Goal: Check status: Check status

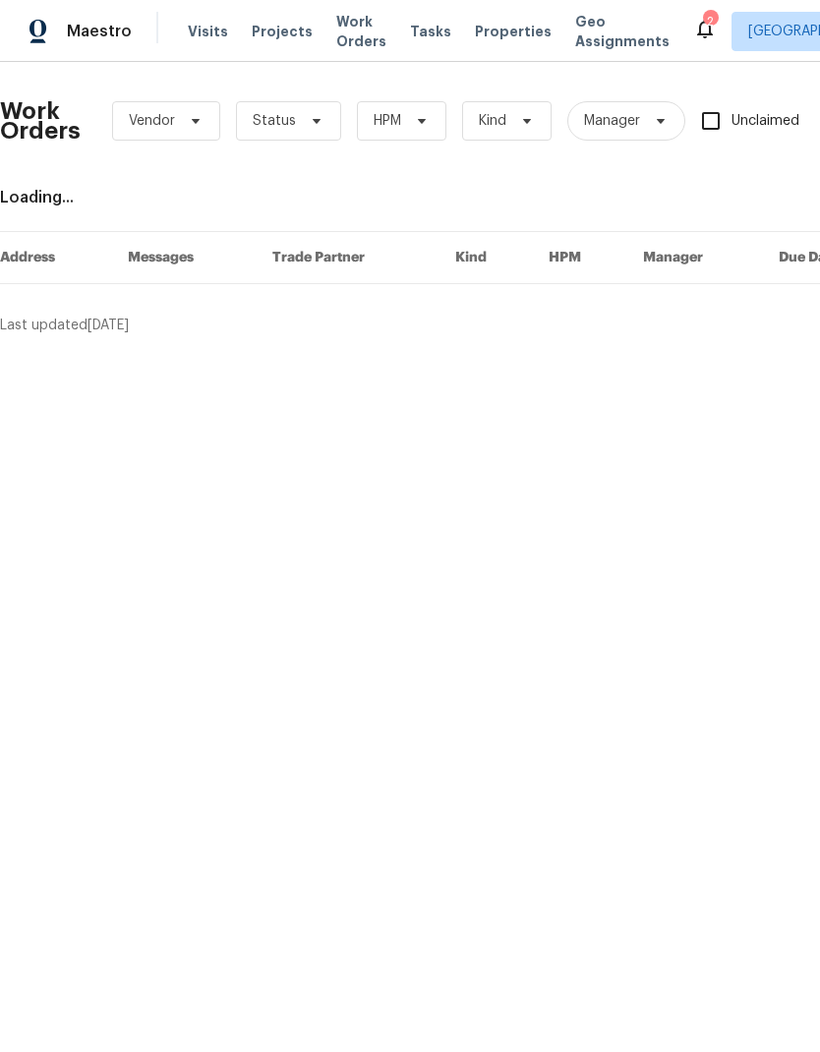
click at [336, 45] on span "Work Orders" at bounding box center [361, 31] width 50 height 39
click at [336, 36] on span "Work Orders" at bounding box center [361, 31] width 50 height 39
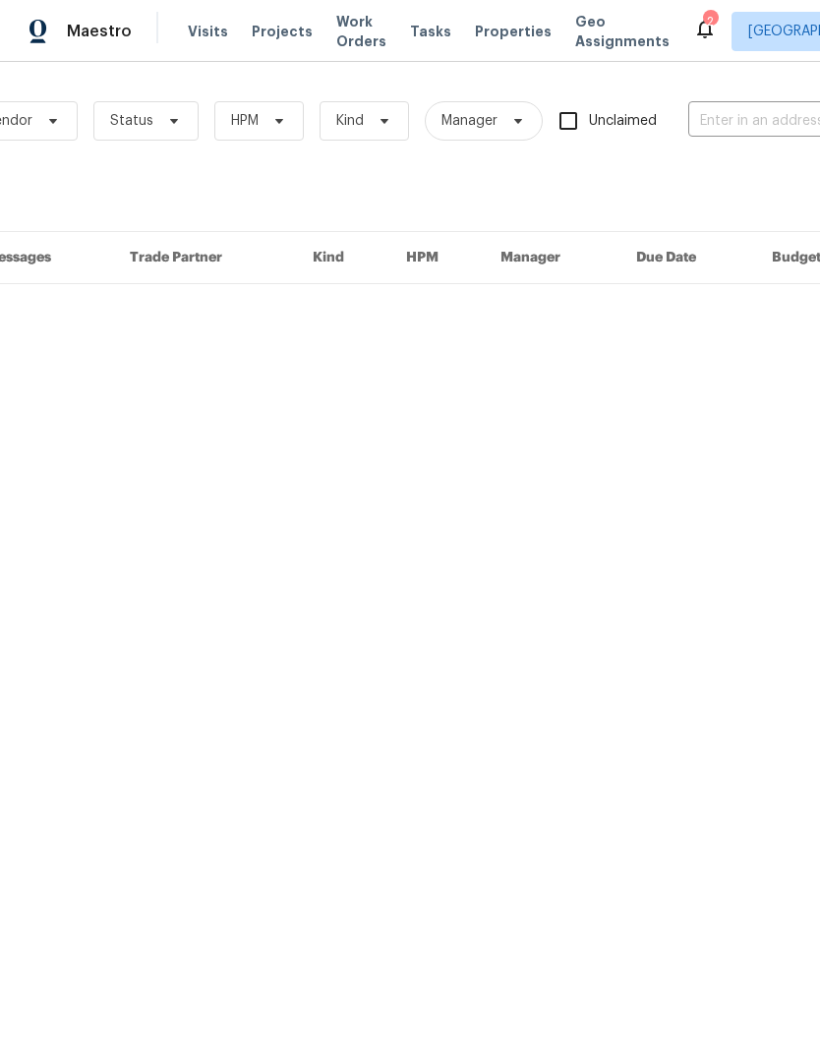
scroll to position [0, 210]
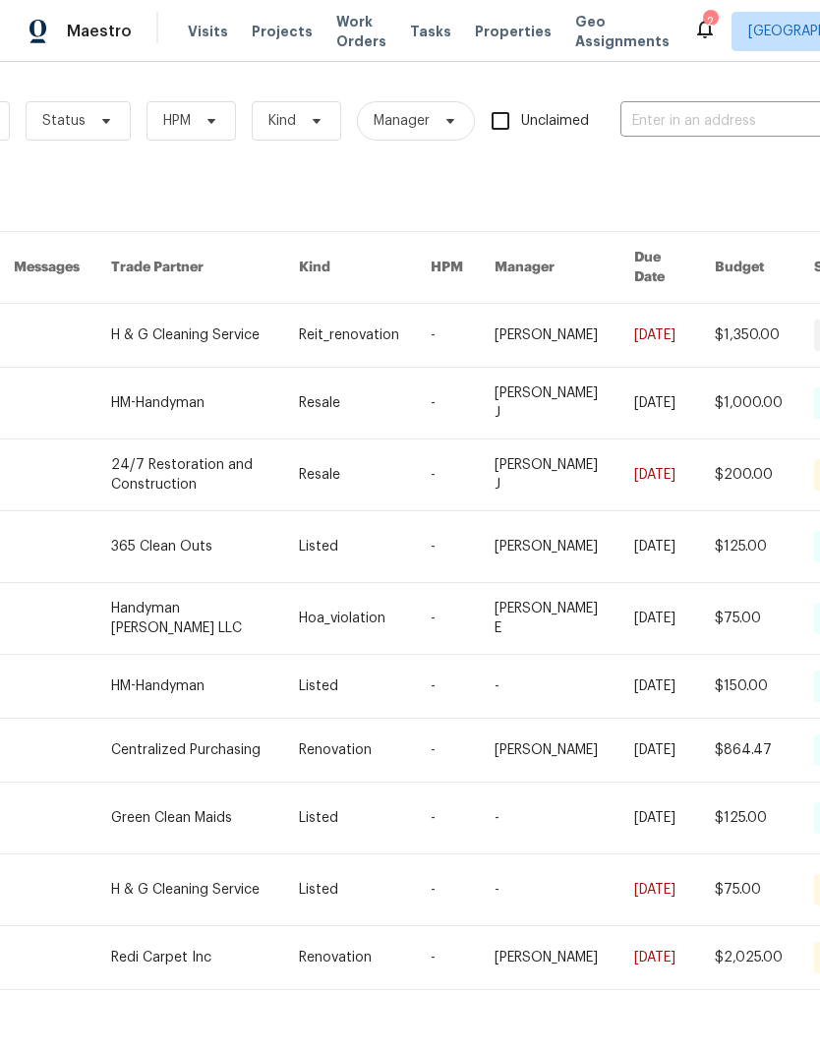
click at [737, 116] on input "text" at bounding box center [718, 121] width 197 height 30
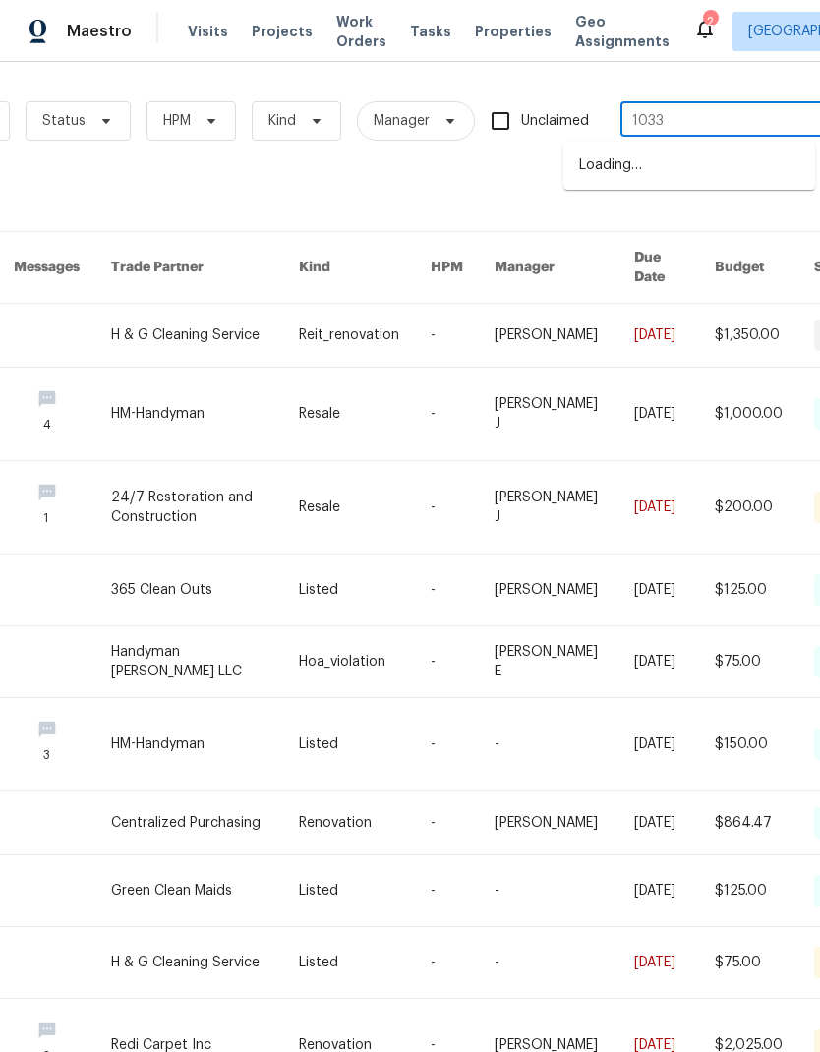
type input "10331"
click at [757, 174] on li "[STREET_ADDRESS]" at bounding box center [689, 165] width 252 height 33
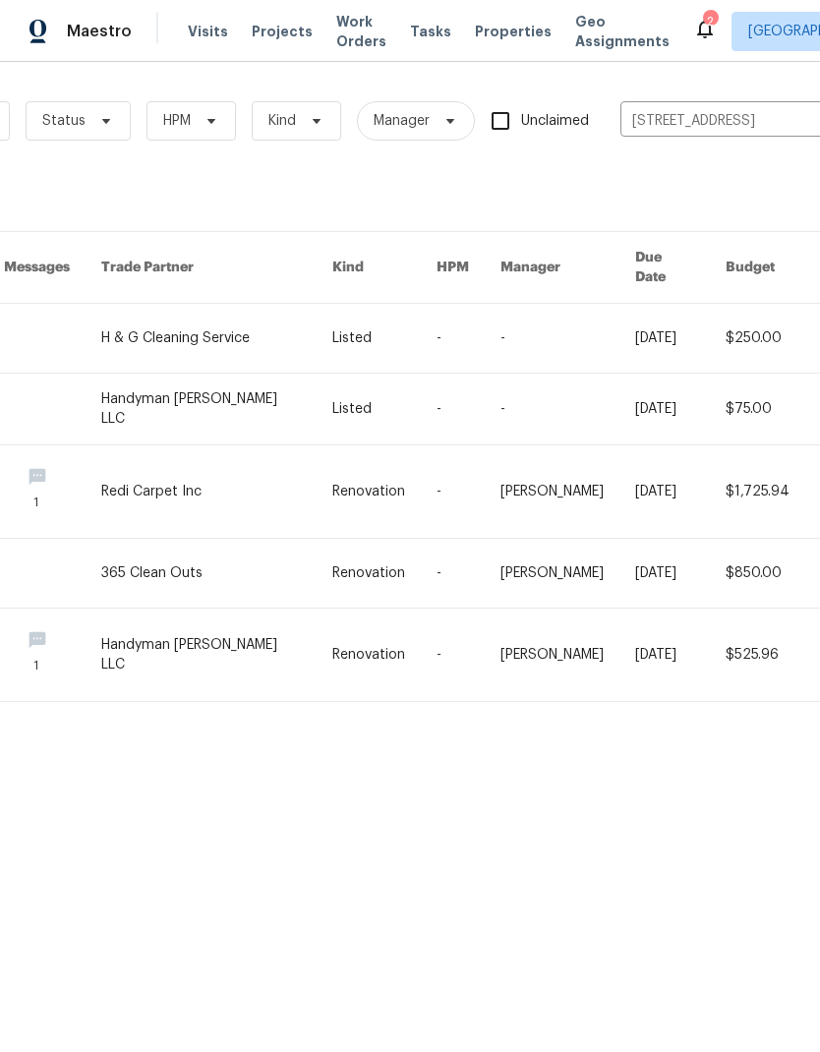
click at [101, 321] on link at bounding box center [52, 338] width 97 height 69
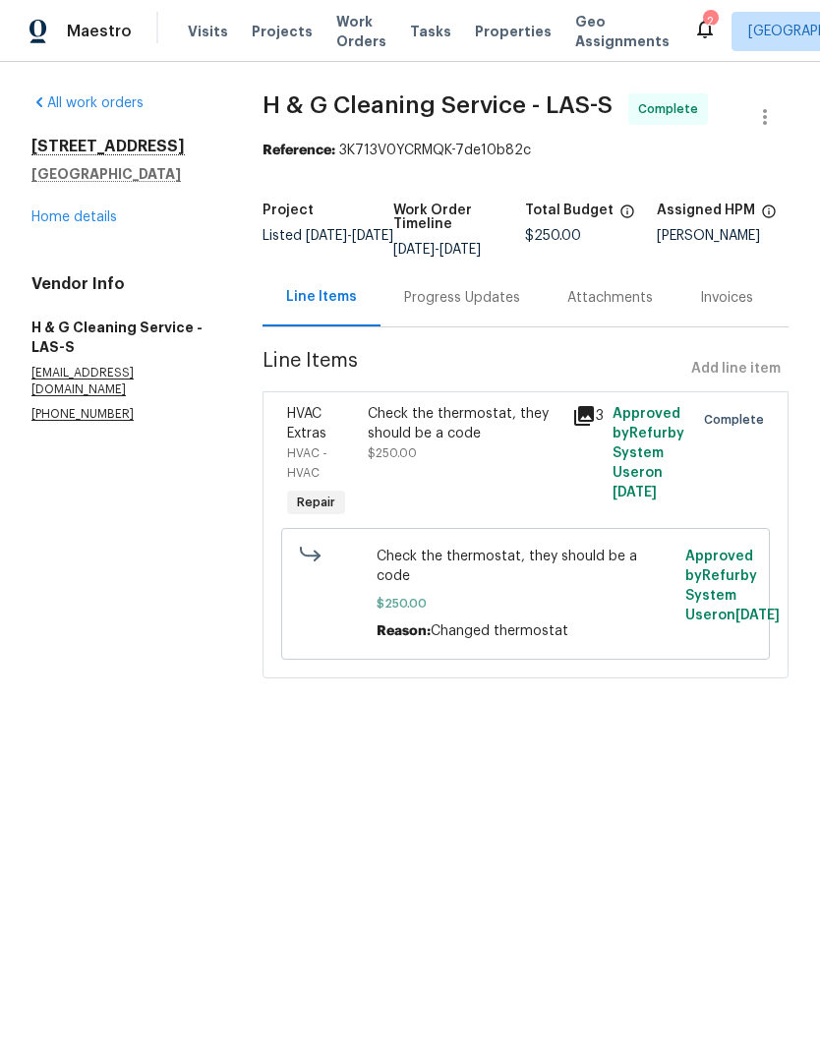
click at [417, 459] on span "$250.00" at bounding box center [392, 453] width 49 height 12
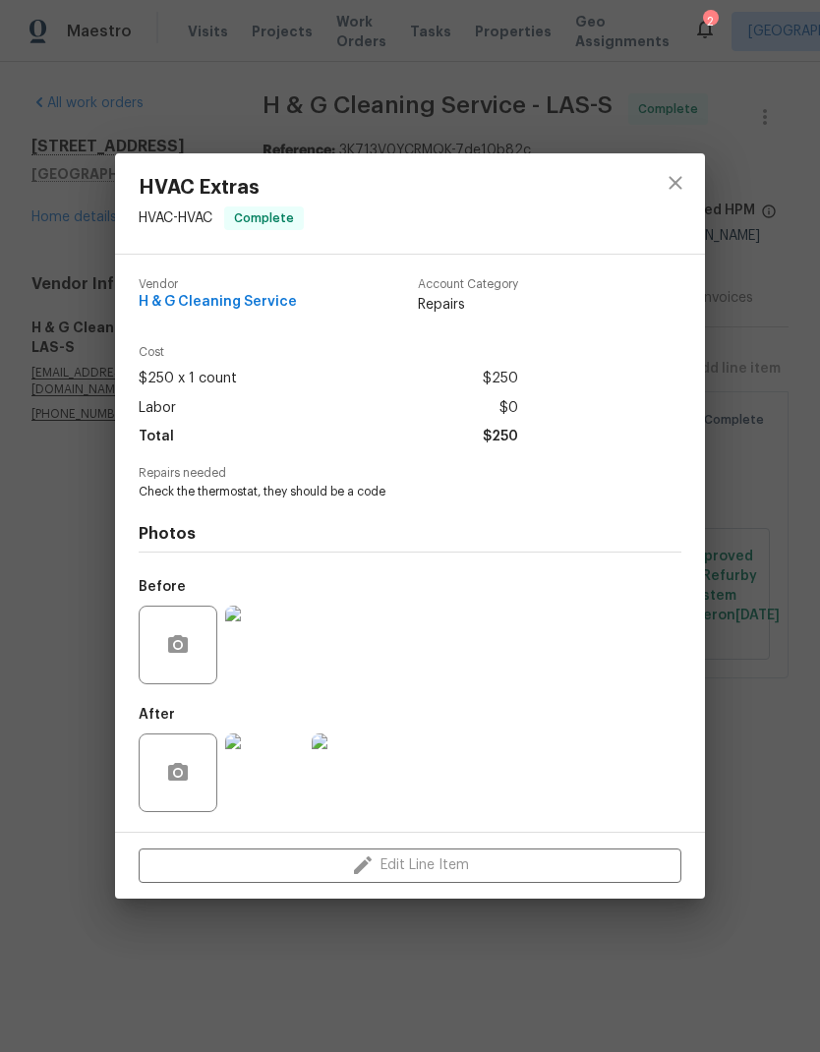
click at [265, 781] on img at bounding box center [264, 772] width 79 height 79
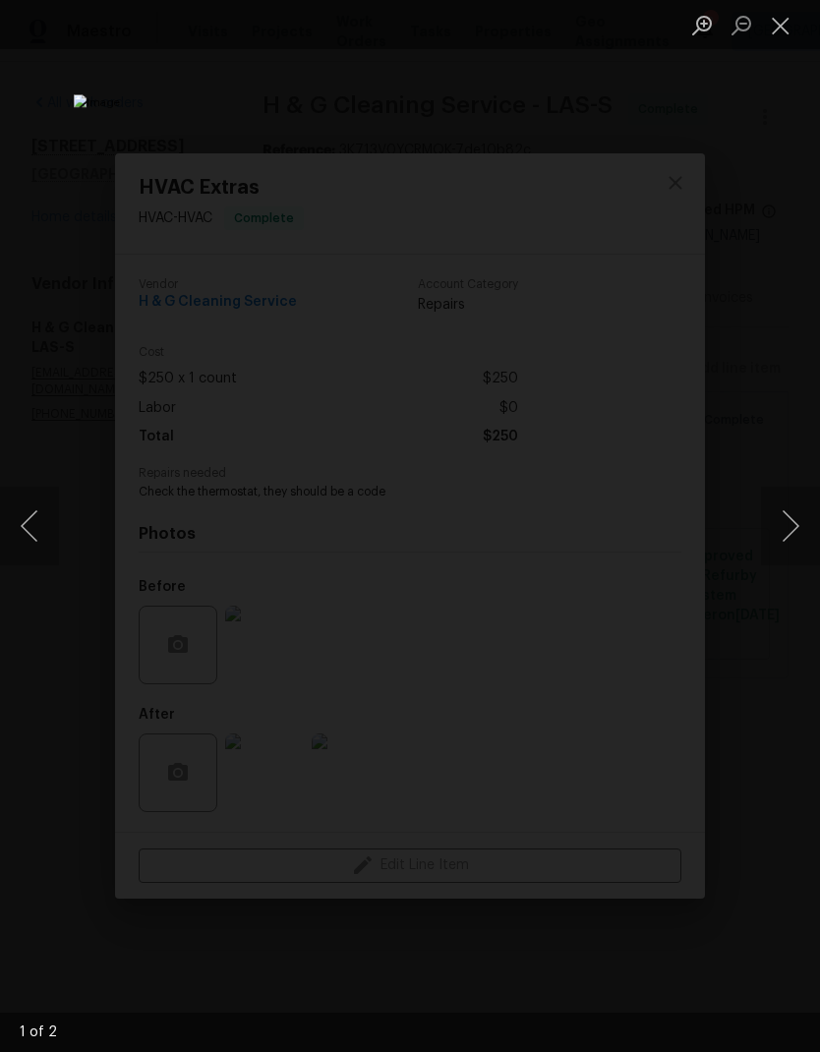
click at [790, 533] on button "Next image" at bounding box center [790, 526] width 59 height 79
click at [70, 509] on div "Lightbox" at bounding box center [410, 526] width 820 height 1052
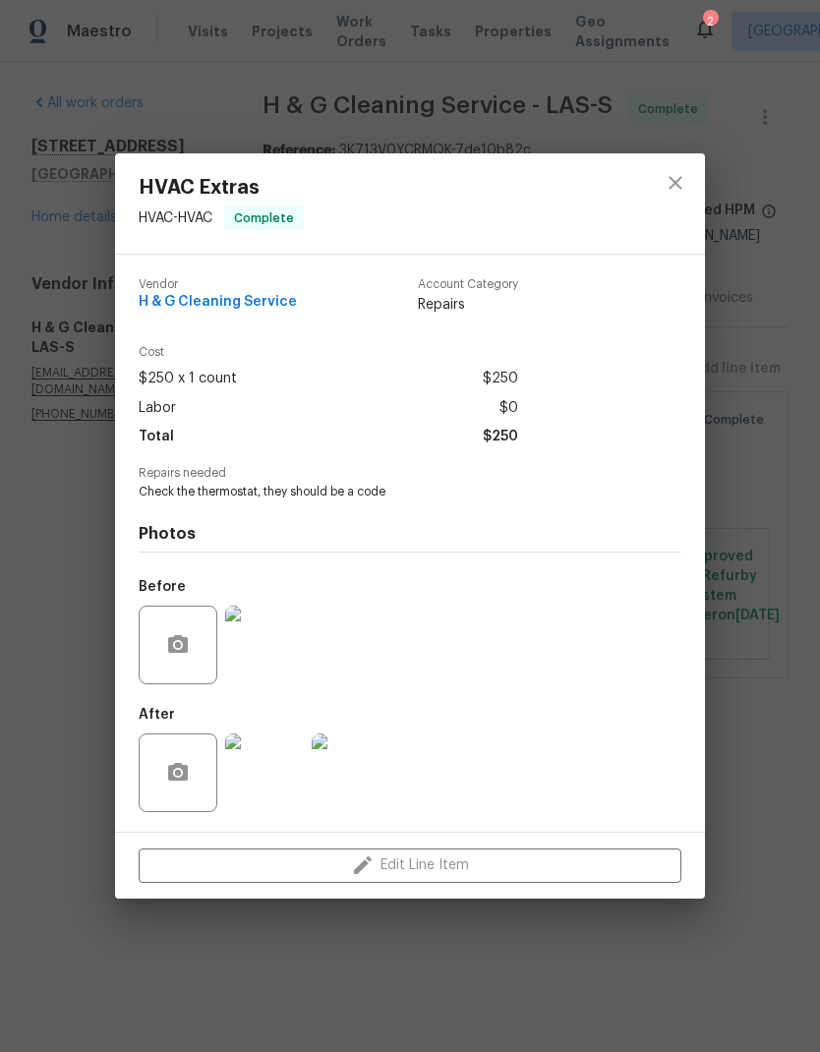
click at [266, 780] on img at bounding box center [264, 772] width 79 height 79
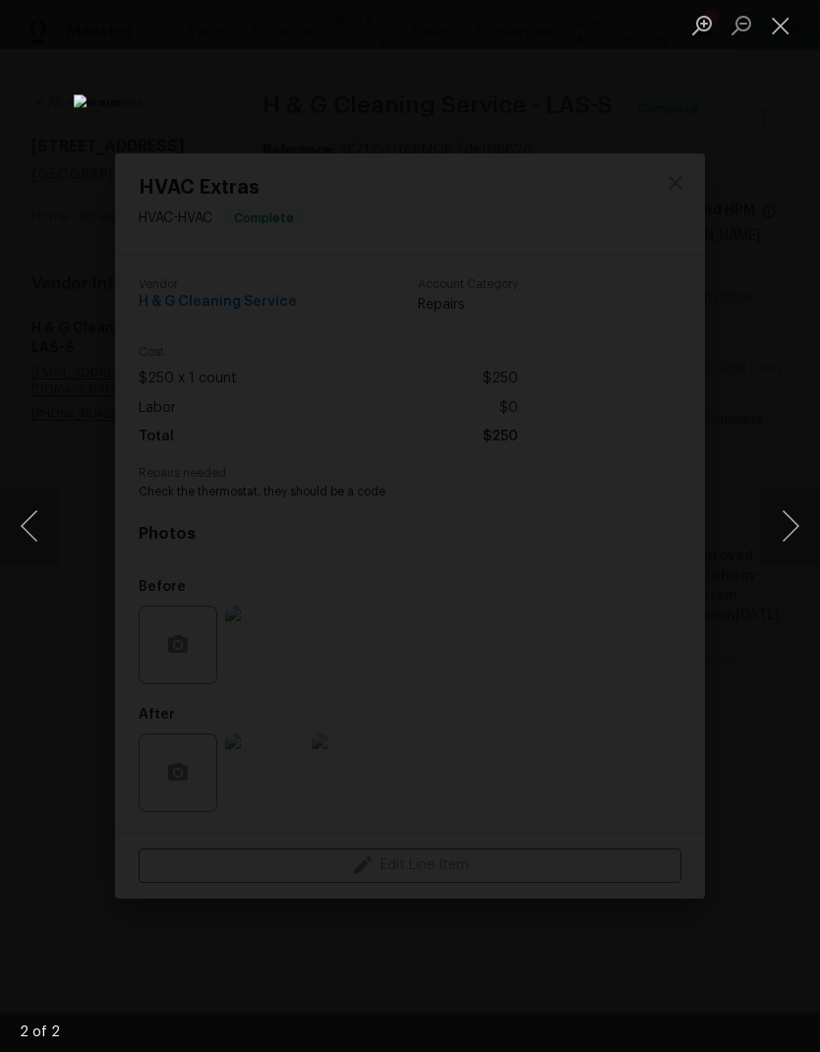
click at [49, 508] on button "Previous image" at bounding box center [29, 526] width 59 height 79
click at [776, 656] on div "Lightbox" at bounding box center [410, 526] width 820 height 1052
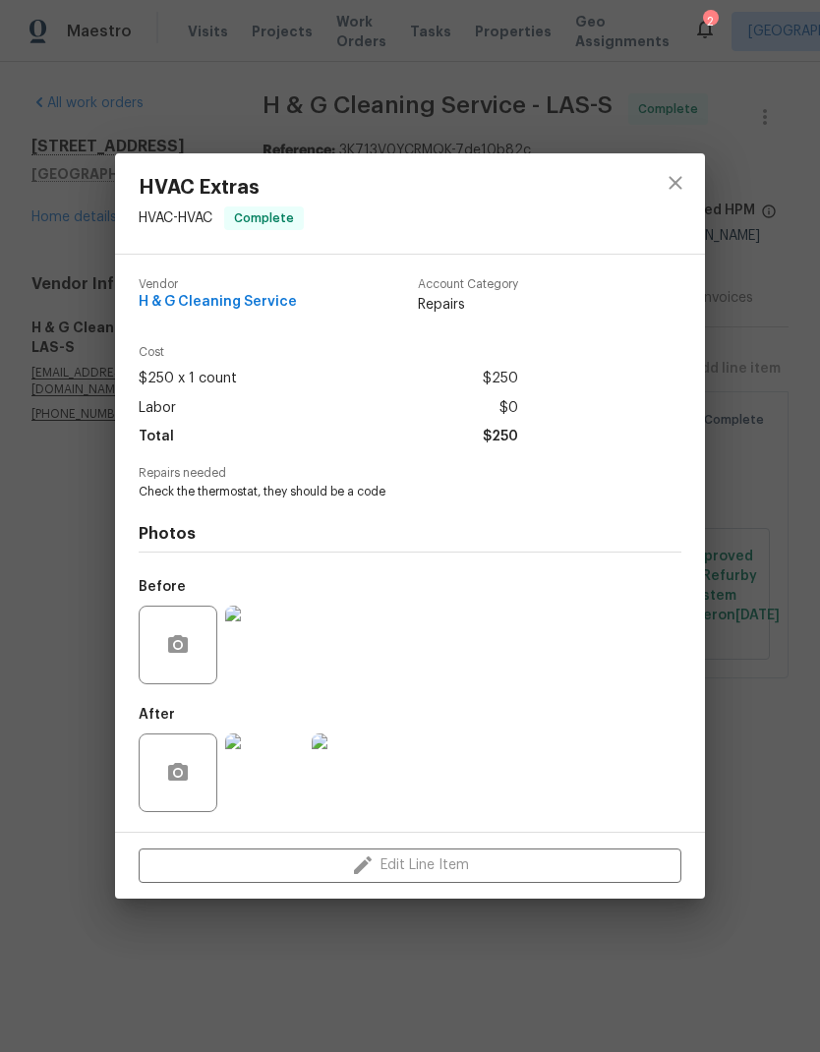
click at [245, 635] on img at bounding box center [264, 644] width 79 height 79
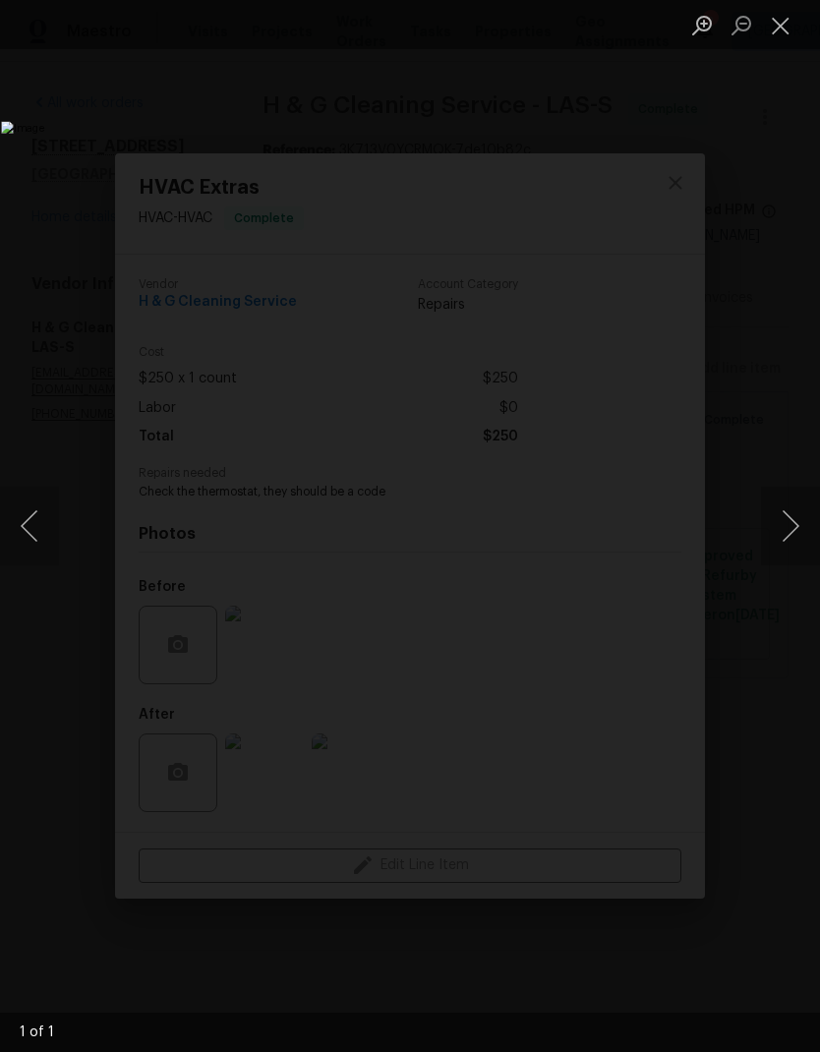
click at [783, 29] on button "Close lightbox" at bounding box center [780, 25] width 39 height 34
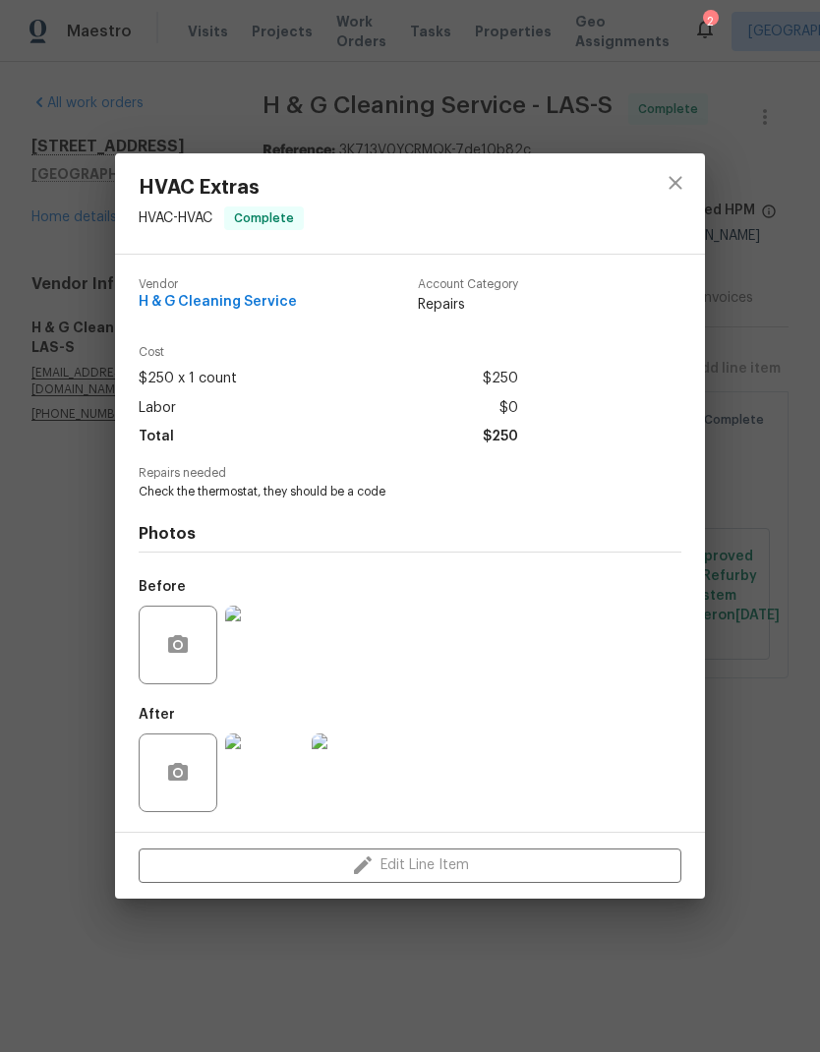
click at [761, 1000] on div "HVAC Extras HVAC - HVAC Complete Vendor H & G Cleaning Service Account Category…" at bounding box center [410, 526] width 820 height 1052
